Goal: Information Seeking & Learning: Learn about a topic

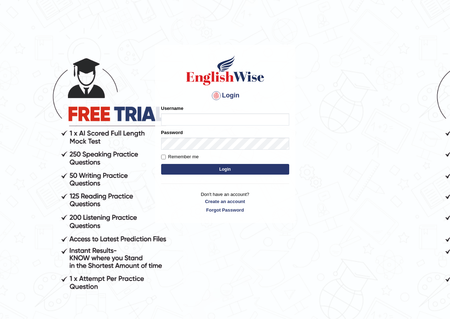
click at [178, 116] on input "Username" at bounding box center [225, 120] width 128 height 12
click at [161, 164] on button "Login" at bounding box center [225, 169] width 128 height 11
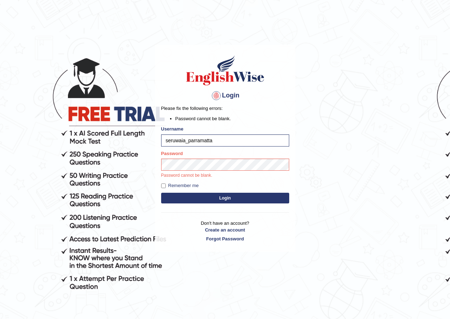
type input "seruwaia_parramatta"
click at [224, 141] on input "seruwaia_parramatta" at bounding box center [225, 141] width 128 height 12
click at [221, 144] on input "seruwaia_parramatta" at bounding box center [225, 141] width 128 height 12
click at [161, 193] on button "Login" at bounding box center [225, 198] width 128 height 11
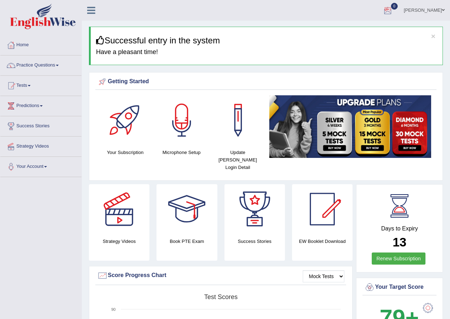
click at [377, 14] on link "0" at bounding box center [387, 9] width 21 height 19
click at [352, 28] on strong "See All Alerts" at bounding box center [343, 30] width 32 height 6
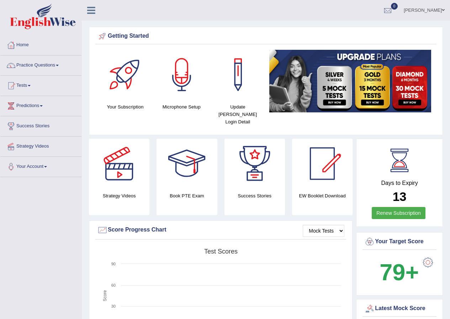
click at [40, 62] on link "Practice Questions" at bounding box center [40, 65] width 81 height 18
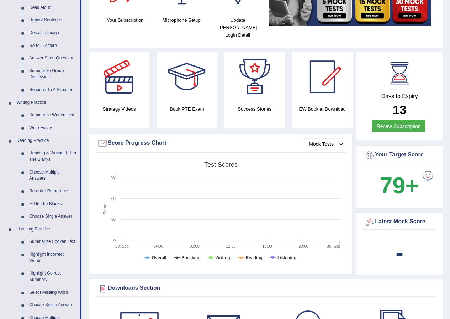
scroll to position [107, 0]
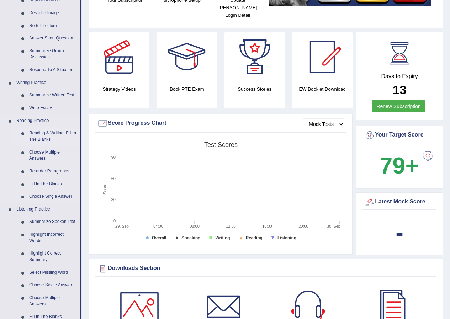
click at [45, 136] on link "Reading & Writing: Fill In The Blanks" at bounding box center [53, 136] width 54 height 19
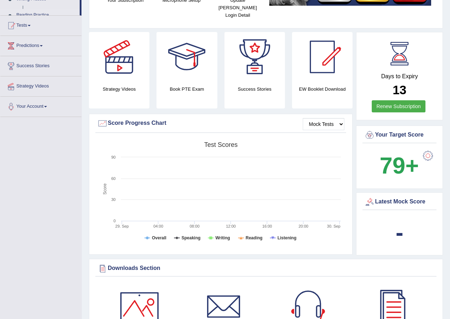
scroll to position [131, 0]
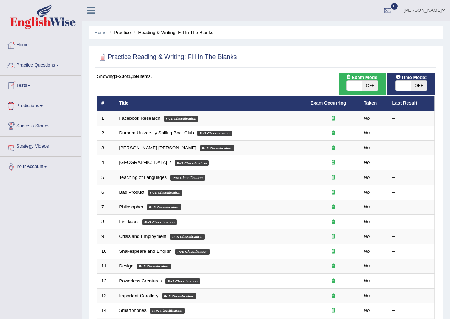
click at [43, 68] on link "Practice Questions" at bounding box center [40, 65] width 81 height 18
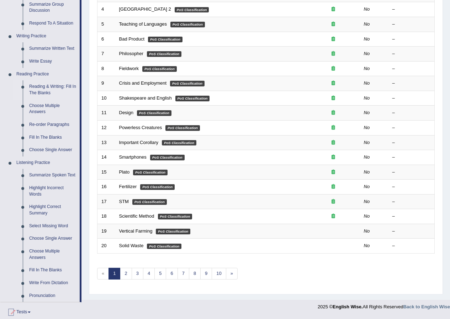
scroll to position [142, 0]
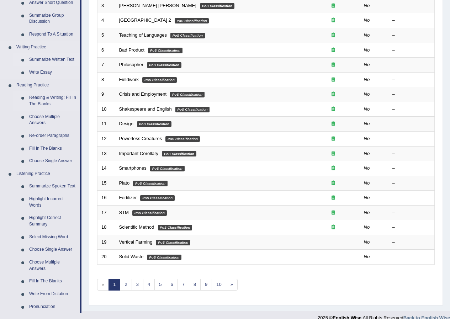
click at [47, 60] on link "Summarize Written Text" at bounding box center [53, 59] width 54 height 13
